Goal: Information Seeking & Learning: Learn about a topic

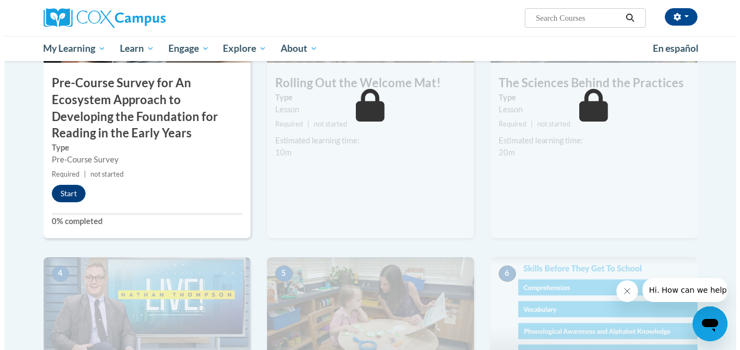
scroll to position [279, 0]
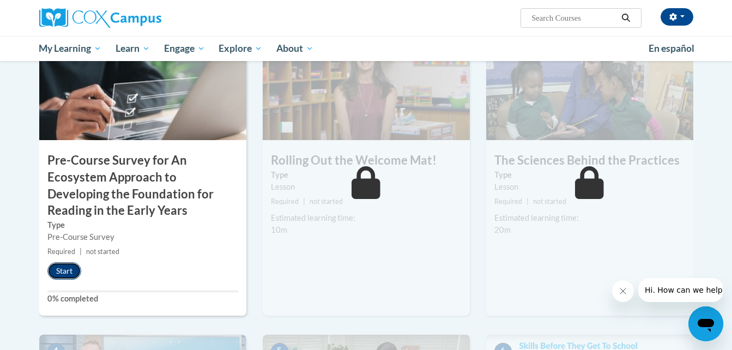
click at [66, 268] on button "Start" at bounding box center [64, 270] width 34 height 17
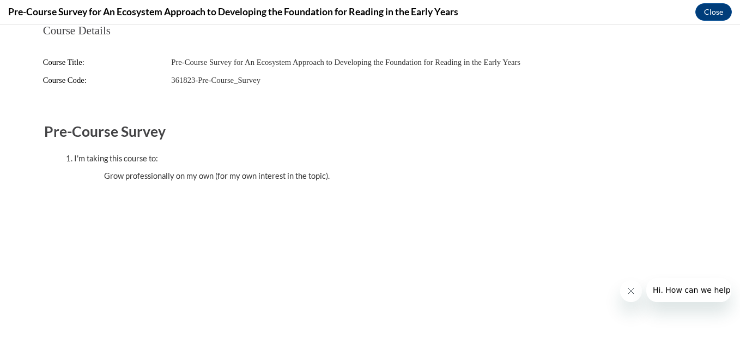
scroll to position [0, 0]
click at [709, 10] on button "Close" at bounding box center [714, 11] width 37 height 17
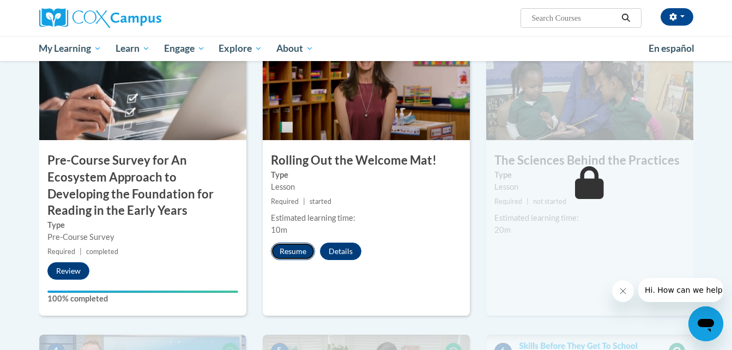
click at [286, 251] on button "Resume" at bounding box center [293, 251] width 44 height 17
